Goal: Communication & Community: Answer question/provide support

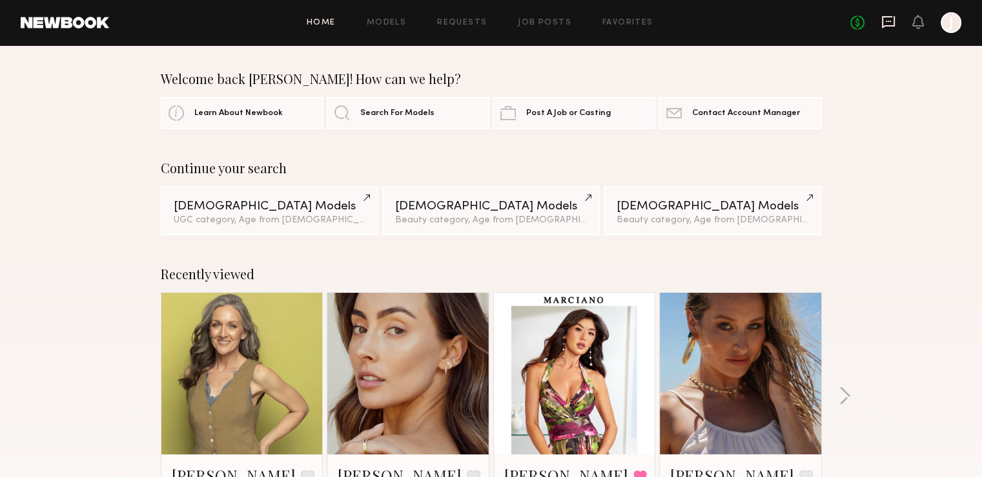
click at [892, 19] on icon at bounding box center [888, 22] width 14 height 14
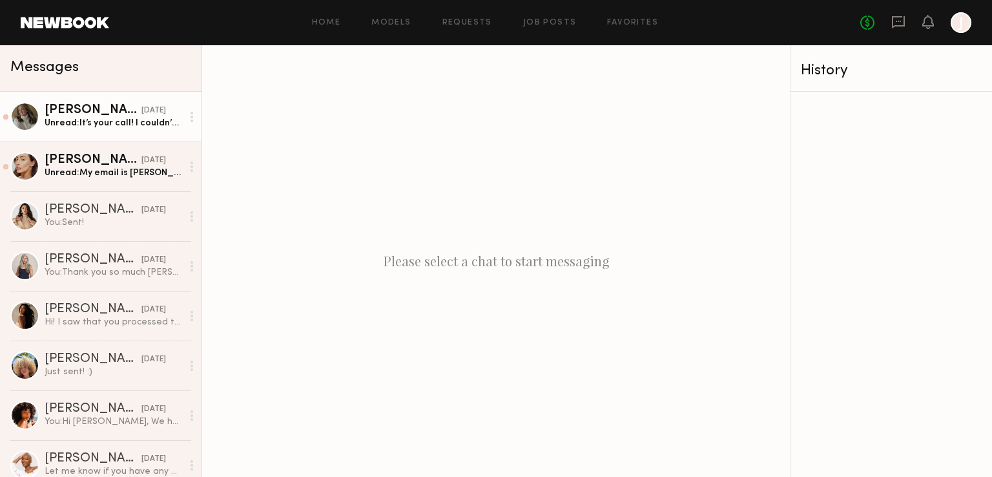
click at [63, 107] on div "[PERSON_NAME]" at bounding box center [93, 110] width 97 height 13
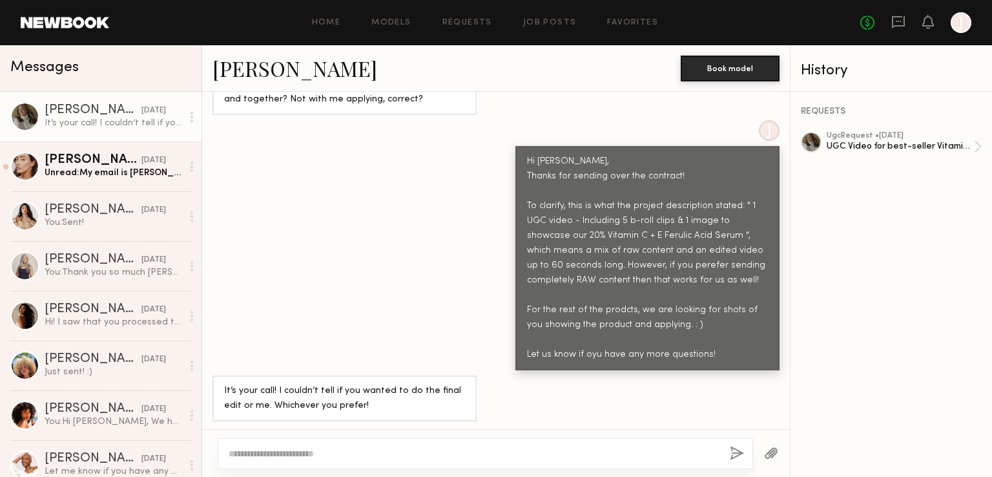
scroll to position [642, 0]
click at [364, 453] on textarea at bounding box center [474, 453] width 491 height 13
click at [240, 442] on textarea "**********" at bounding box center [474, 447] width 491 height 26
type textarea "**********"
click at [734, 453] on button "button" at bounding box center [737, 454] width 14 height 16
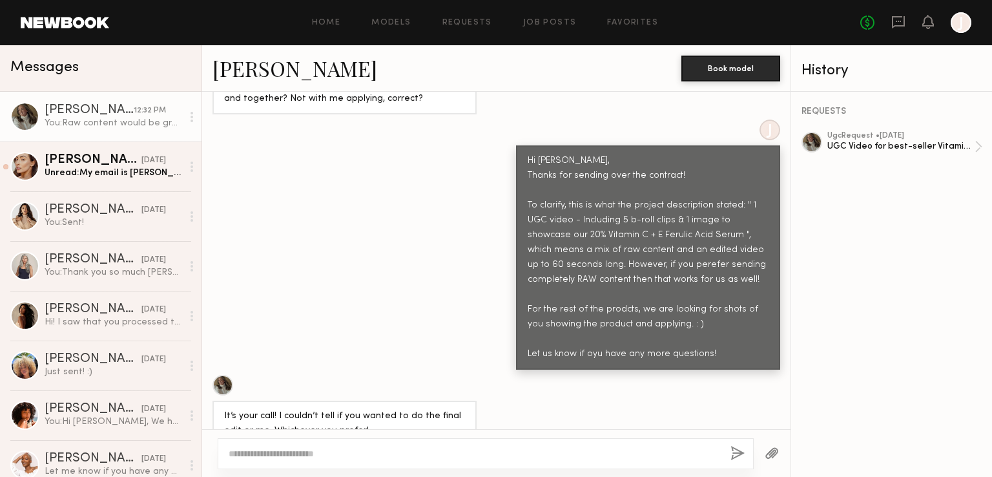
scroll to position [933, 0]
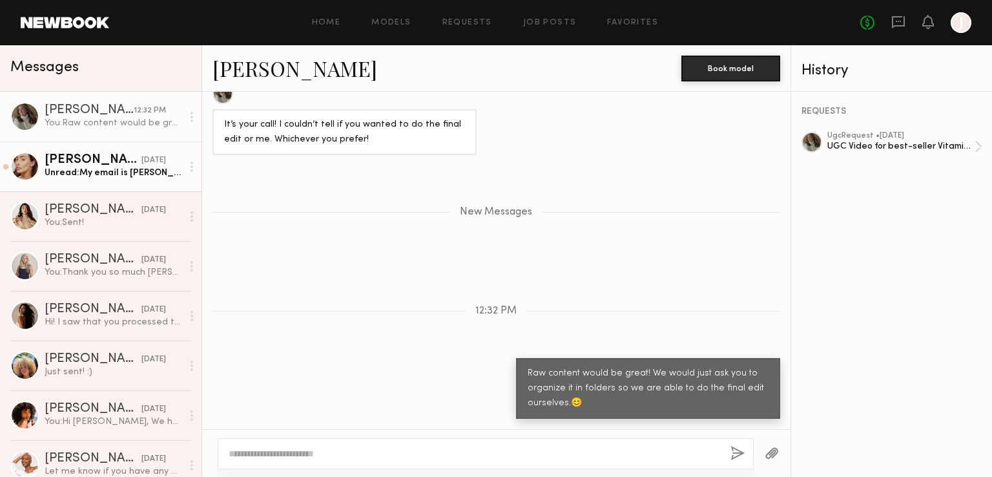
click at [128, 179] on div "Unread: My email is [PERSON_NAME][EMAIL_ADDRESS][DOMAIN_NAME]" at bounding box center [114, 173] width 138 height 12
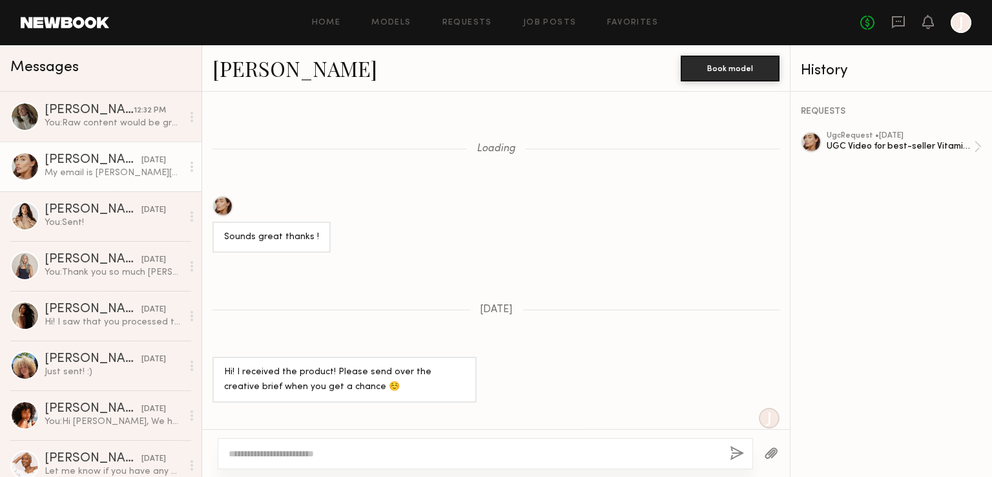
scroll to position [790, 0]
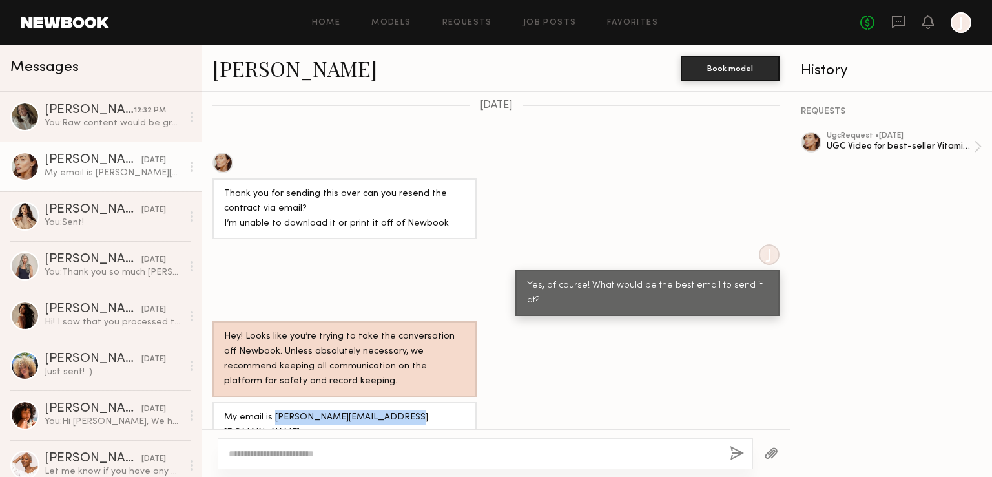
drag, startPoint x: 408, startPoint y: 404, endPoint x: 274, endPoint y: 408, distance: 134.4
click at [274, 408] on div "My email is [PERSON_NAME][EMAIL_ADDRESS][DOMAIN_NAME]" at bounding box center [344, 425] width 264 height 46
copy div "[EMAIL_ADDRESS][DOMAIN_NAME]"
click at [361, 453] on textarea at bounding box center [474, 453] width 491 height 13
type textarea "*"
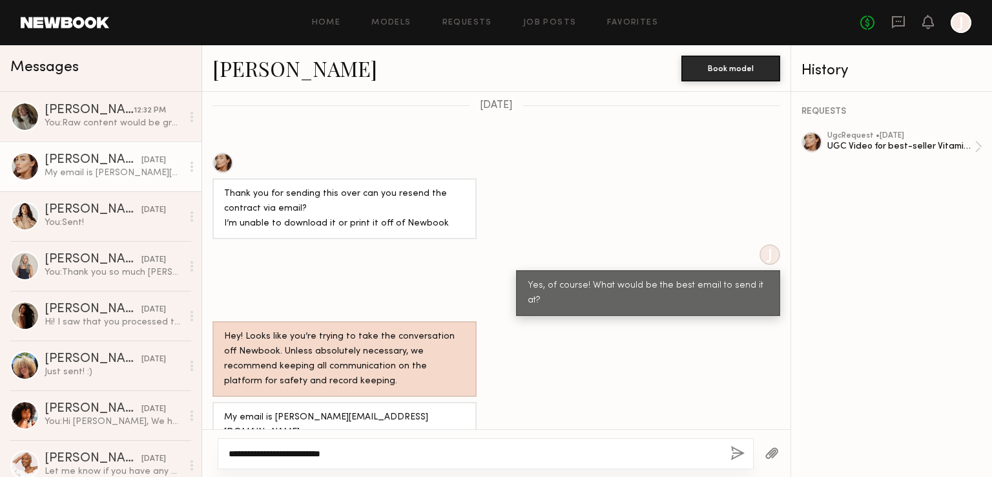
type textarea "**********"
click at [741, 453] on button "button" at bounding box center [737, 454] width 14 height 16
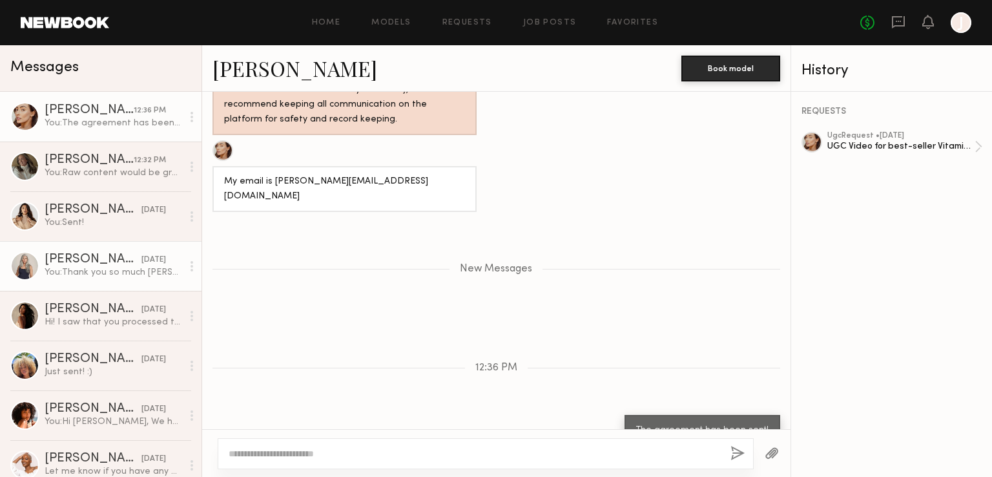
click at [96, 256] on div "[PERSON_NAME]" at bounding box center [93, 259] width 97 height 13
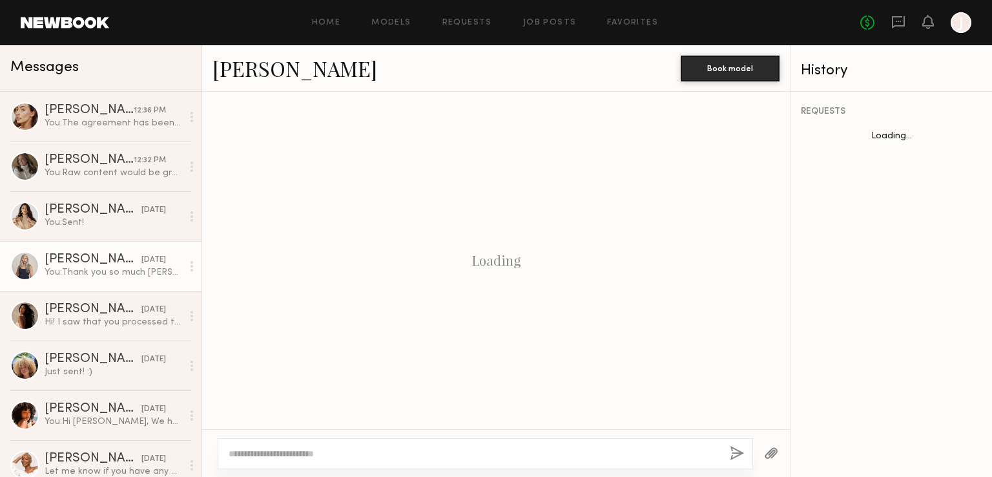
scroll to position [1710, 0]
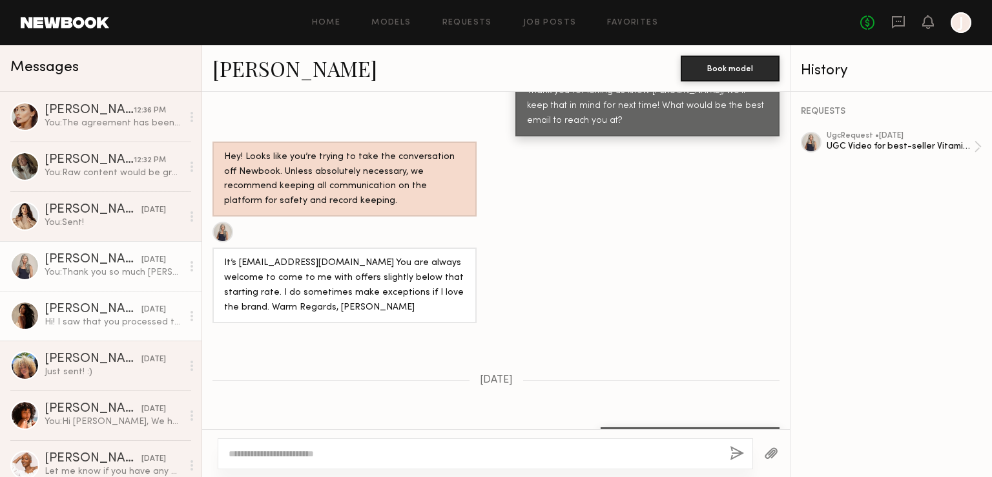
click at [90, 335] on link "[PERSON_NAME] [DATE] Hi! I saw that you processed the payment. I was wondering …" at bounding box center [100, 316] width 201 height 50
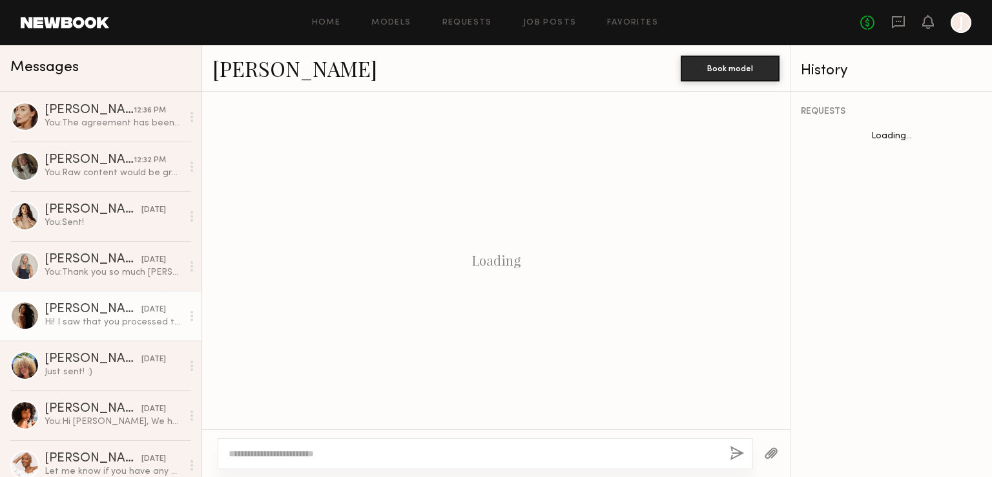
scroll to position [1284, 0]
